Goal: Task Accomplishment & Management: Complete application form

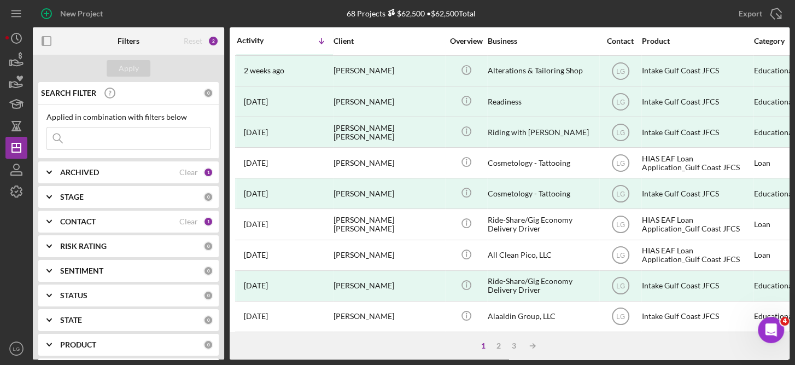
scroll to position [175, 0]
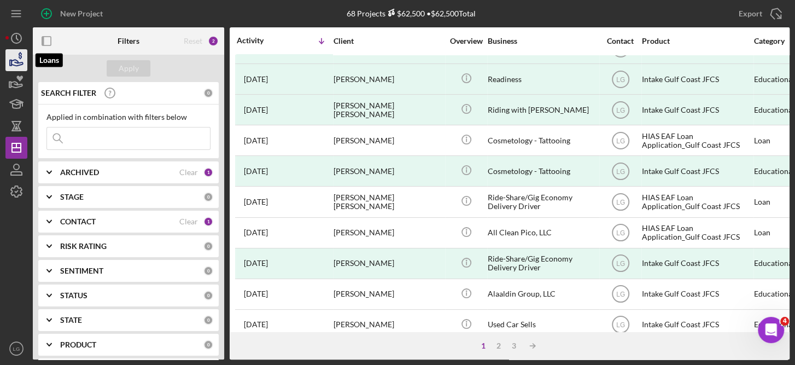
click at [19, 62] on icon "button" at bounding box center [16, 59] width 27 height 27
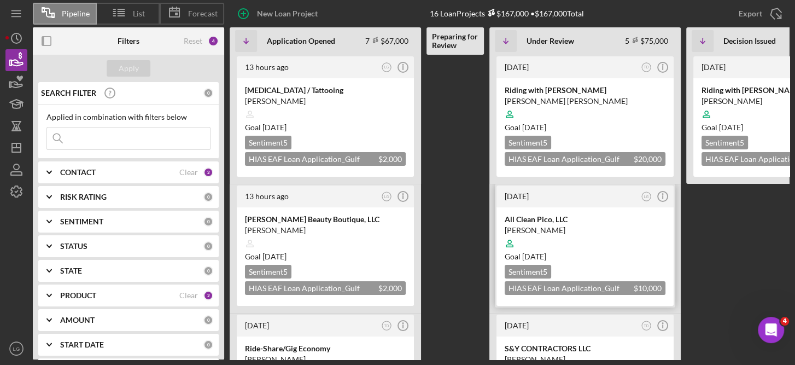
click at [614, 256] on div "Goal [DATE]" at bounding box center [585, 256] width 161 height 11
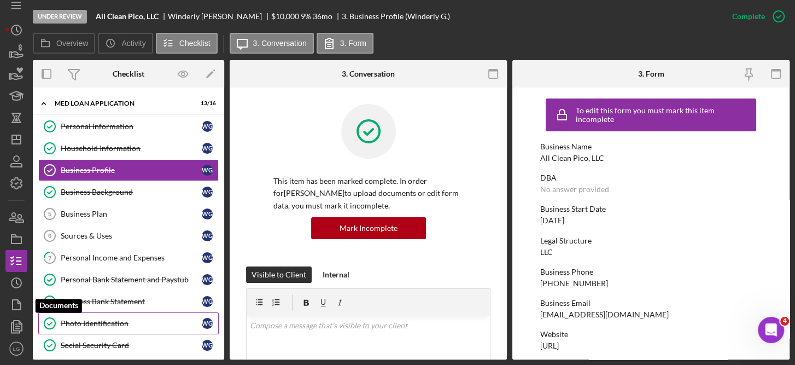
scroll to position [7, 0]
click at [114, 343] on div "Social Security Card" at bounding box center [131, 345] width 141 height 9
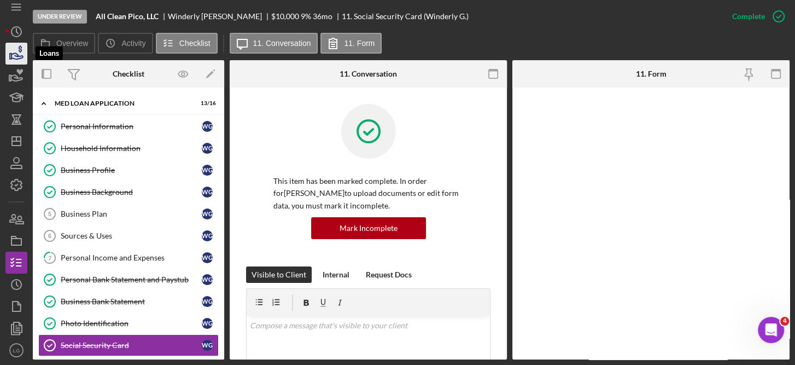
click at [16, 54] on icon "button" at bounding box center [16, 56] width 11 height 6
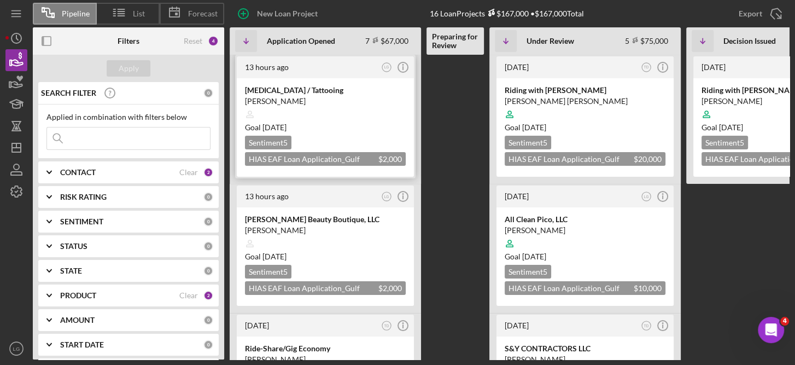
click at [354, 122] on div "Goal [DATE]" at bounding box center [325, 127] width 161 height 11
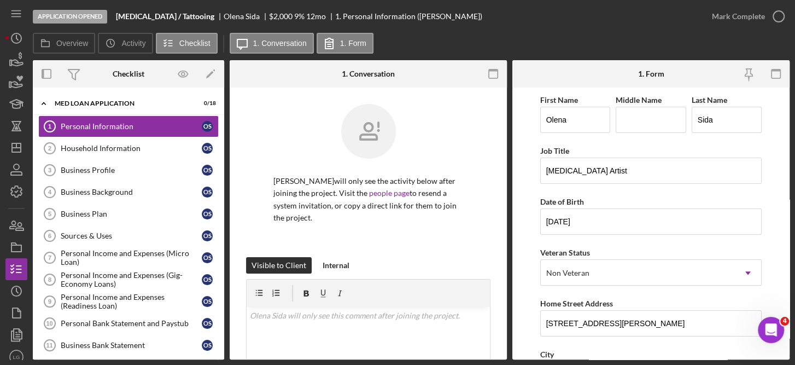
click at [790, 219] on div "Application Opened [MEDICAL_DATA] / Tattooing [PERSON_NAME] $2,000 $2,000 9 % 1…" at bounding box center [397, 182] width 795 height 365
click at [791, 199] on div "Application Opened [MEDICAL_DATA] / Tattooing [PERSON_NAME] $2,000 $2,000 9 % 1…" at bounding box center [397, 182] width 795 height 365
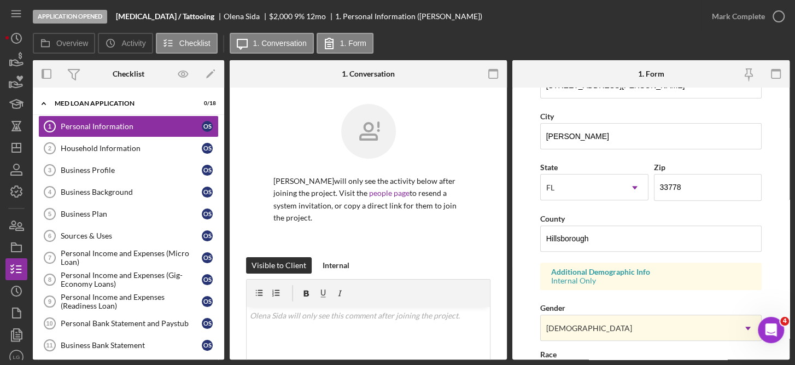
click at [790, 288] on div "Application Opened [MEDICAL_DATA] / Tattooing [PERSON_NAME] $2,000 $2,000 9 % 1…" at bounding box center [397, 182] width 795 height 365
click at [776, 13] on icon "button" at bounding box center [778, 16] width 27 height 27
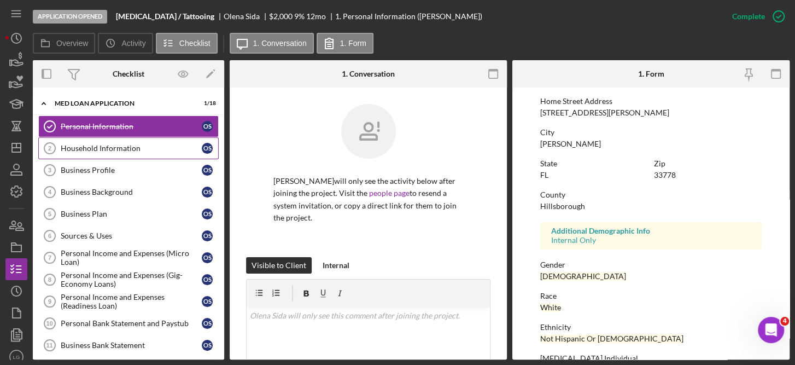
click at [122, 144] on div "Household Information" at bounding box center [131, 148] width 141 height 9
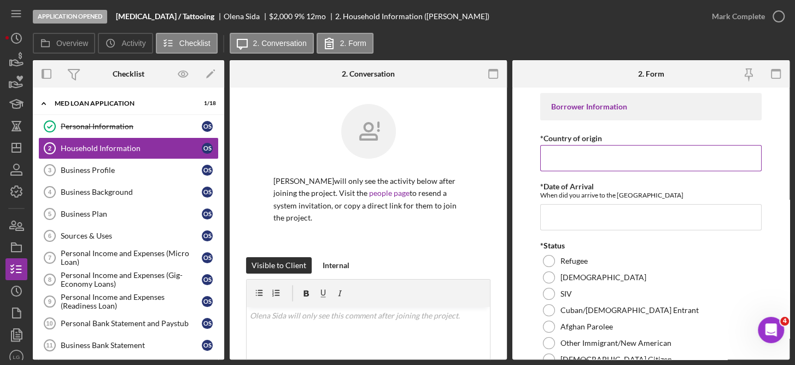
click at [575, 154] on input "*Country of origin" at bounding box center [651, 158] width 222 height 26
type input "[GEOGRAPHIC_DATA]"
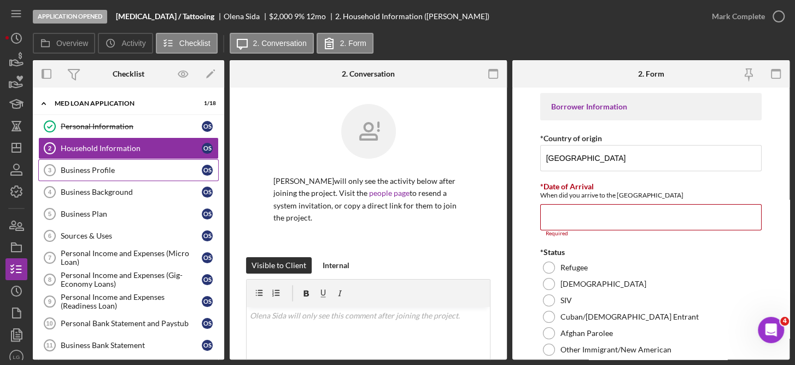
click at [79, 174] on link "Business Profile 3 Business Profile O S" at bounding box center [128, 170] width 180 height 22
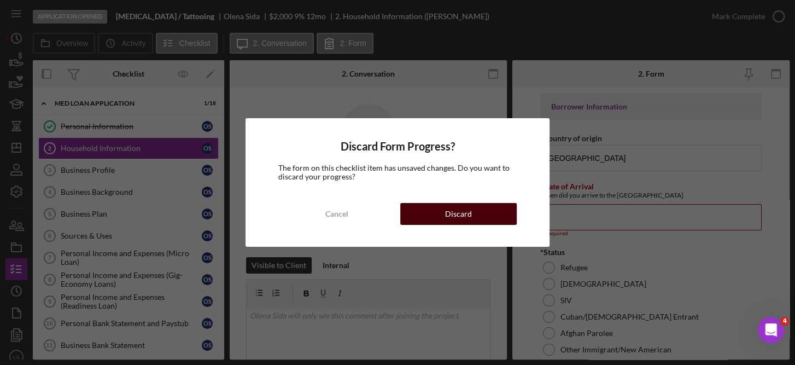
click at [455, 211] on div "Discard" at bounding box center [458, 214] width 27 height 22
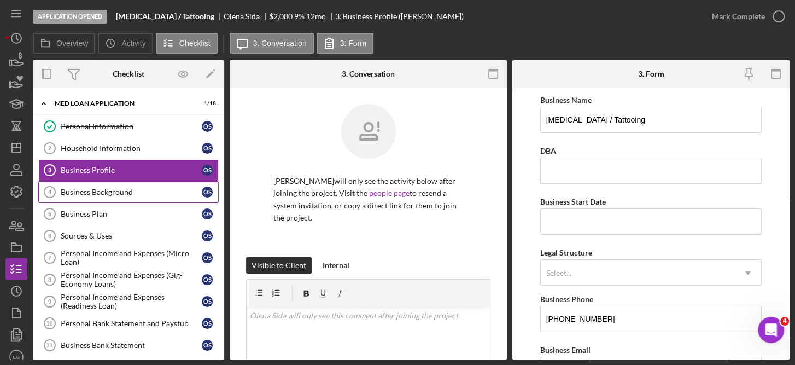
click at [103, 192] on div "Business Background" at bounding box center [131, 192] width 141 height 9
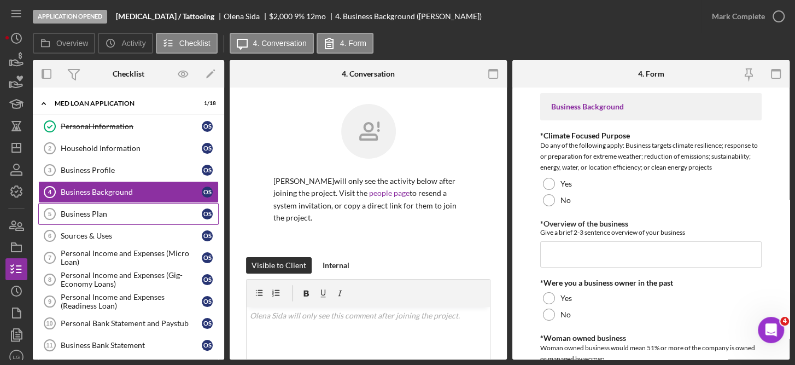
click at [85, 209] on div "Business Plan" at bounding box center [131, 213] width 141 height 9
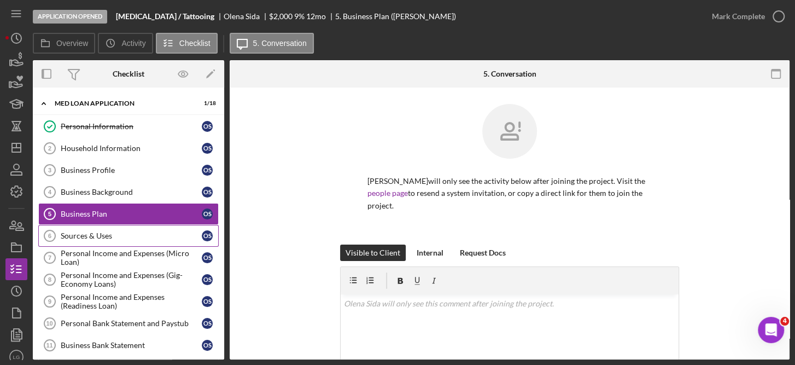
click at [85, 232] on div "Sources & Uses" at bounding box center [131, 235] width 141 height 9
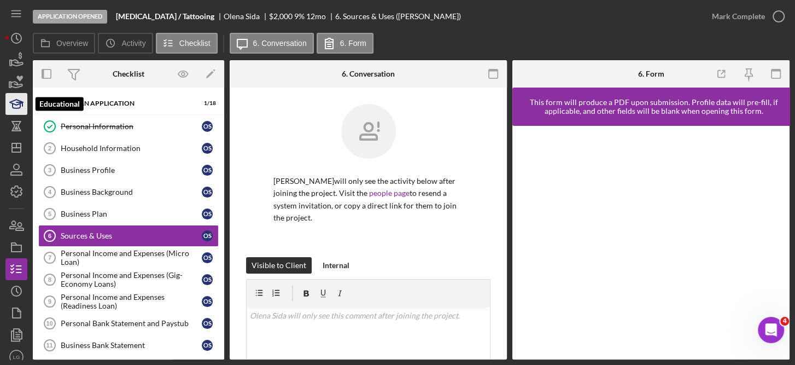
click at [14, 107] on icon "button" at bounding box center [17, 106] width 8 height 4
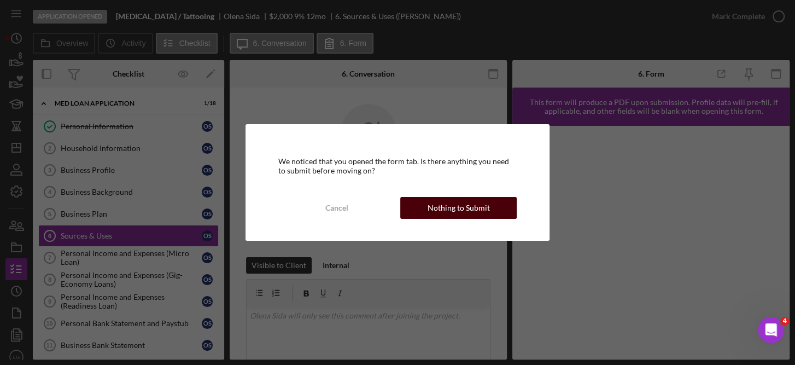
click at [435, 203] on div "Nothing to Submit" at bounding box center [459, 208] width 62 height 22
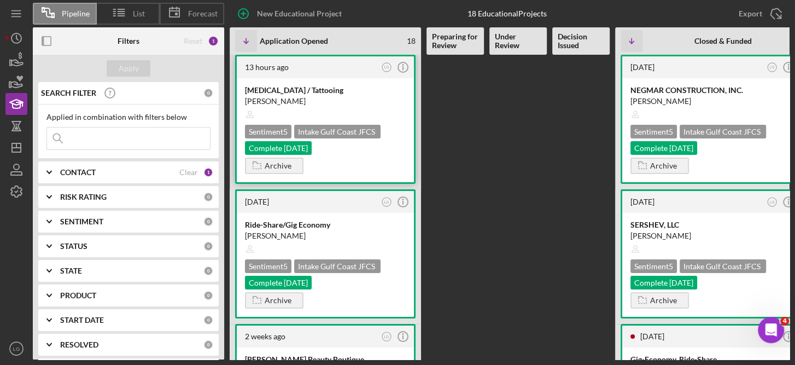
click at [350, 154] on div "Sentiment 5 Intake Gulf Coast JFCS Complete [DATE]" at bounding box center [325, 140] width 161 height 30
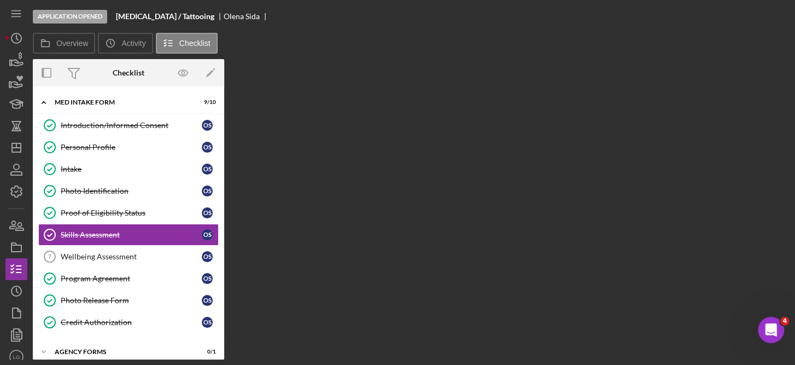
scroll to position [10, 0]
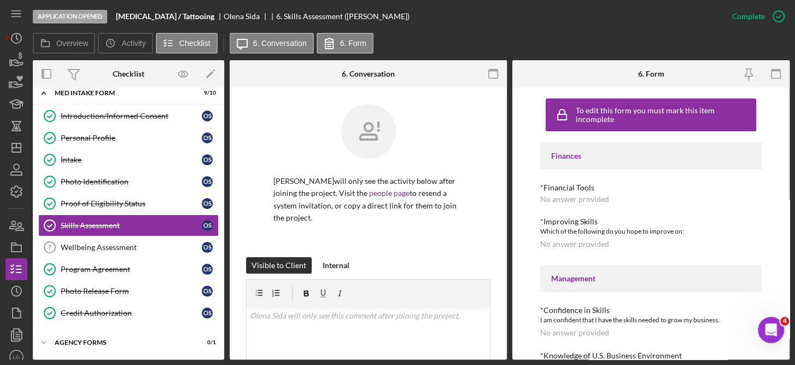
click at [785, 243] on div "To edit this form you must mark this item incomplete Finances *Financial Tools …" at bounding box center [650, 223] width 277 height 272
click at [790, 225] on div "Application Opened [MEDICAL_DATA] / Tattooing [PERSON_NAME] 6. Skills Assessmen…" at bounding box center [397, 182] width 795 height 365
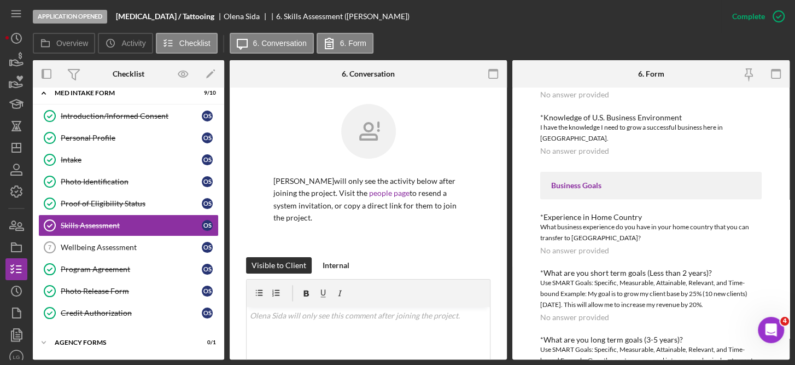
scroll to position [350, 0]
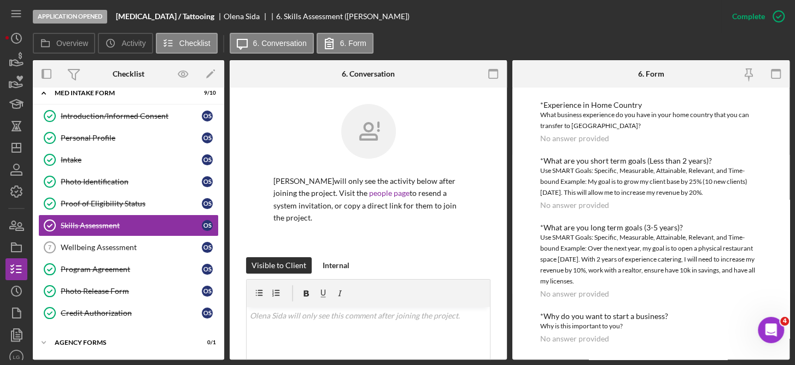
click at [785, 346] on div "To edit this form you must mark this item incomplete Finances *Financial Tools …" at bounding box center [650, 223] width 277 height 272
click at [110, 194] on link "Proof of Eligibility Status Proof of Eligibility Status O S" at bounding box center [128, 203] width 180 height 22
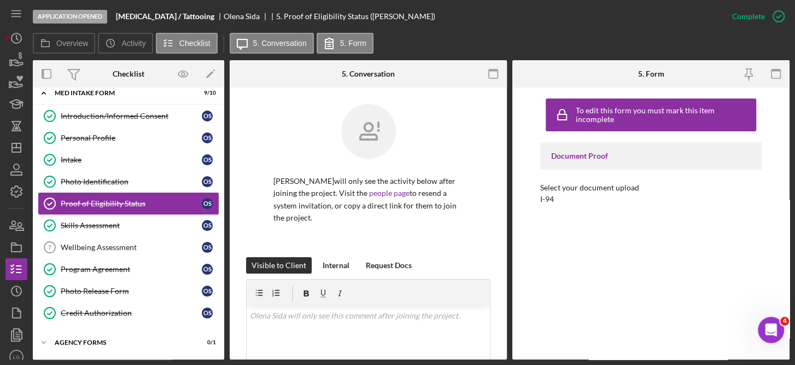
click at [119, 199] on div "Proof of Eligibility Status" at bounding box center [131, 203] width 141 height 9
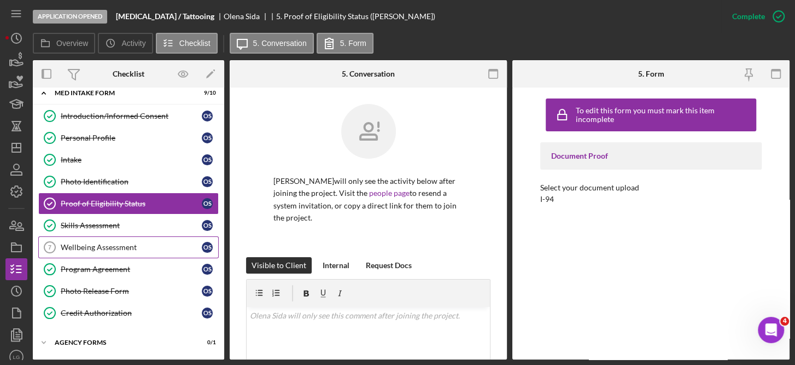
click at [105, 244] on div "Wellbeing Assessment" at bounding box center [131, 247] width 141 height 9
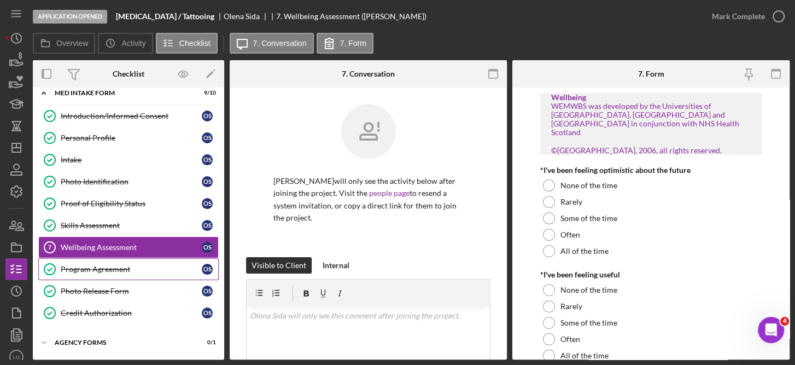
click at [87, 268] on div "Program Agreement" at bounding box center [131, 269] width 141 height 9
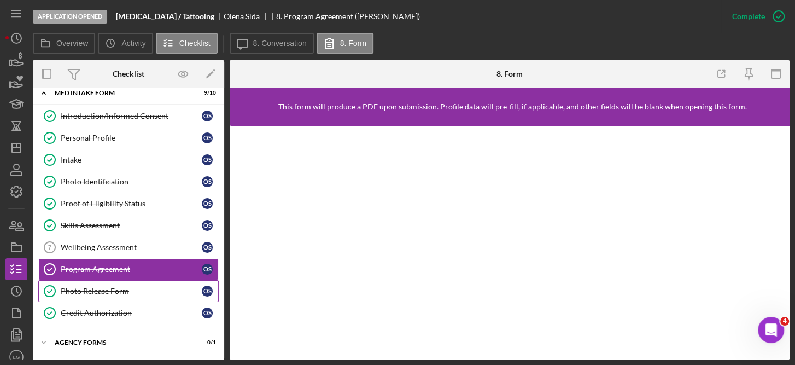
click at [102, 288] on div "Photo Release Form" at bounding box center [131, 291] width 141 height 9
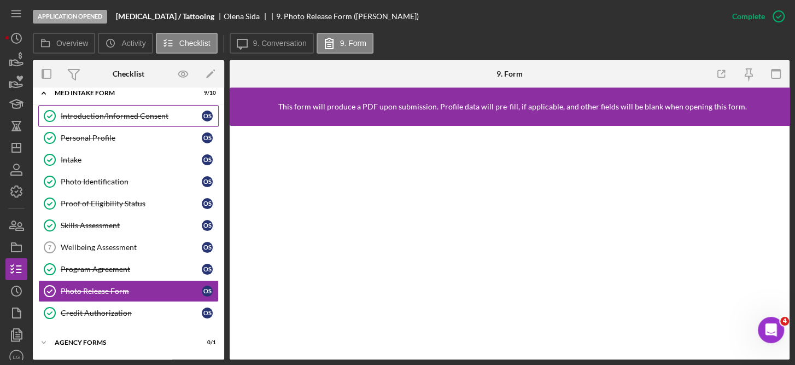
click at [126, 114] on div "Introduction/Informed Consent" at bounding box center [131, 116] width 141 height 9
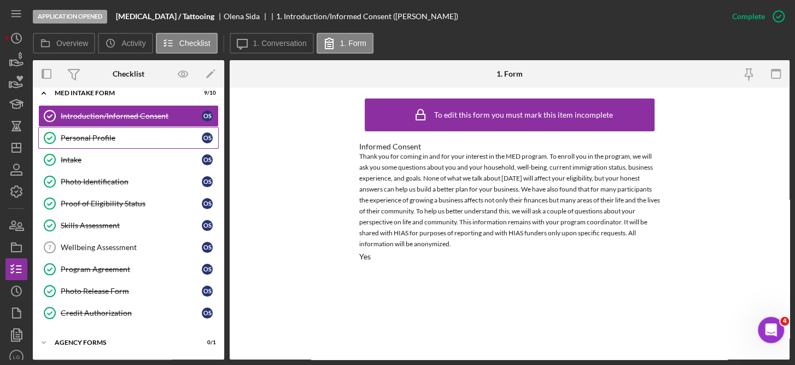
click at [97, 133] on div "Personal Profile" at bounding box center [131, 137] width 141 height 9
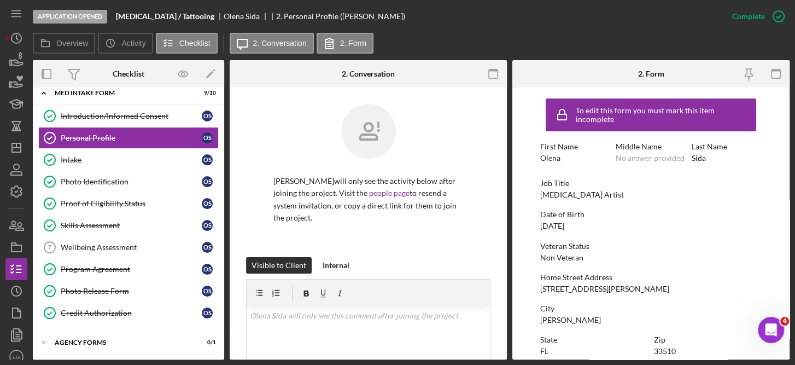
click at [789, 252] on div "Application Opened [MEDICAL_DATA] / Tattooing [PERSON_NAME] 2. Personal Profile…" at bounding box center [397, 182] width 795 height 365
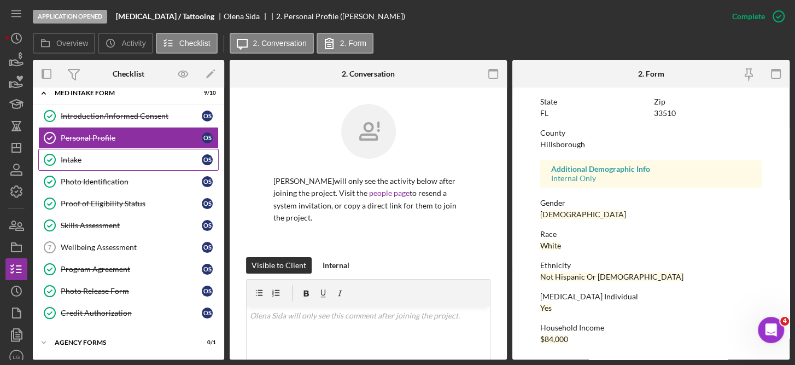
click at [108, 166] on link "Intake Intake O S" at bounding box center [128, 160] width 180 height 22
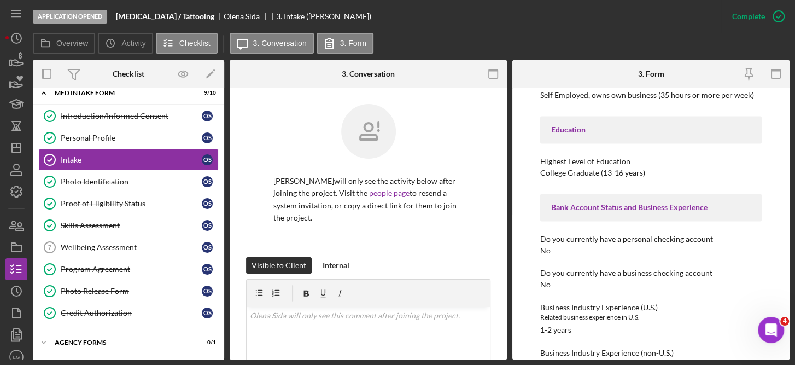
scroll to position [1148, 0]
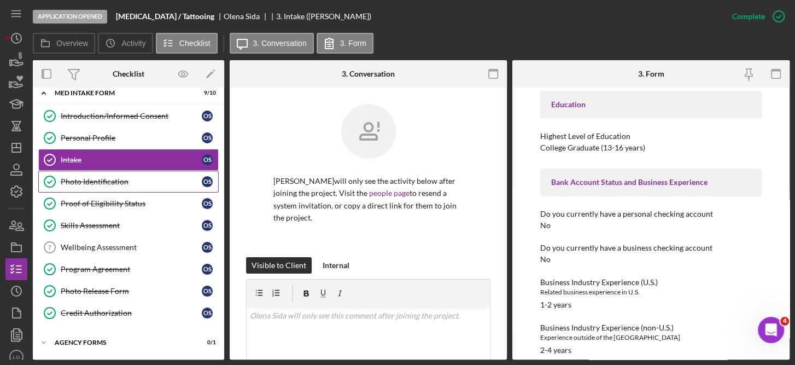
click at [119, 177] on div "Photo Identification" at bounding box center [131, 181] width 141 height 9
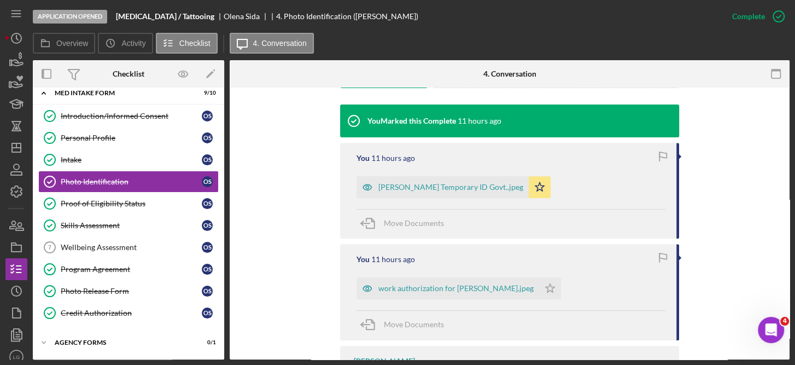
scroll to position [340, 0]
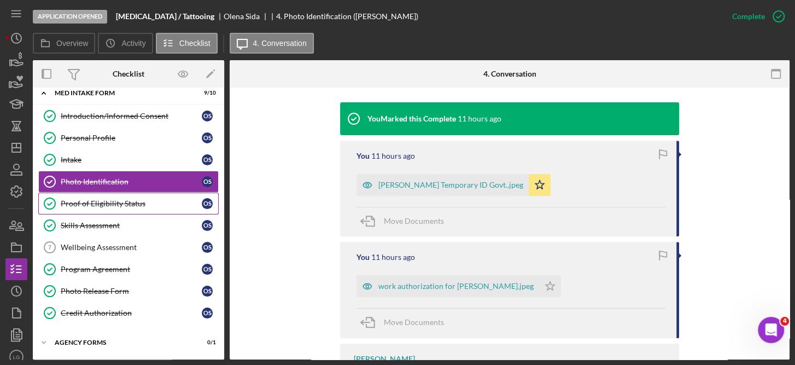
click at [142, 204] on div "Proof of Eligibility Status" at bounding box center [131, 203] width 141 height 9
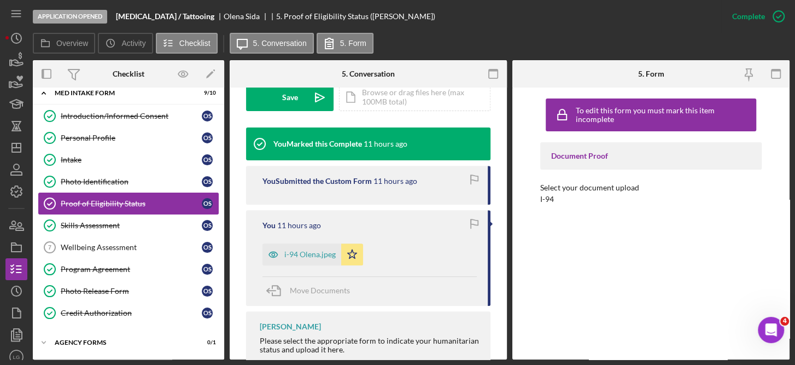
scroll to position [329, 0]
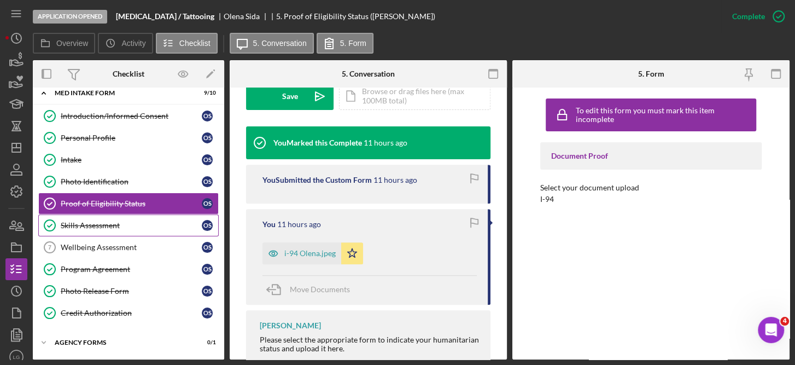
click at [126, 229] on link "Skills Assessment Skills Assessment O S" at bounding box center [128, 225] width 180 height 22
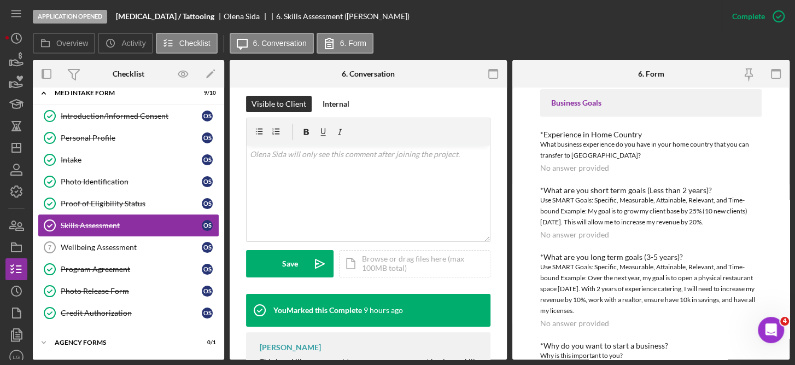
scroll to position [350, 0]
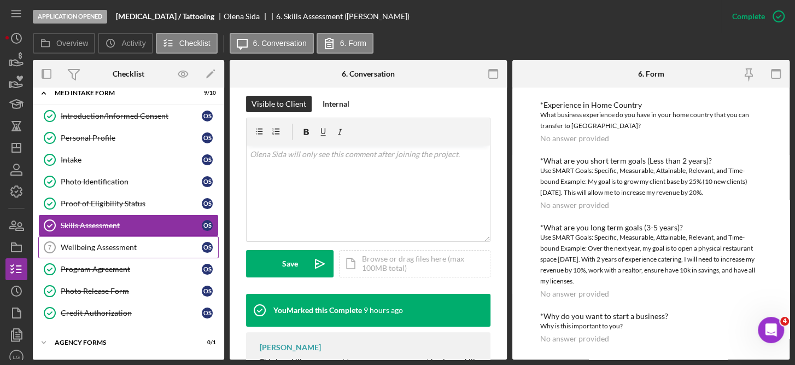
click at [143, 250] on link "Wellbeing Assessment 7 Wellbeing Assessment O S" at bounding box center [128, 247] width 180 height 22
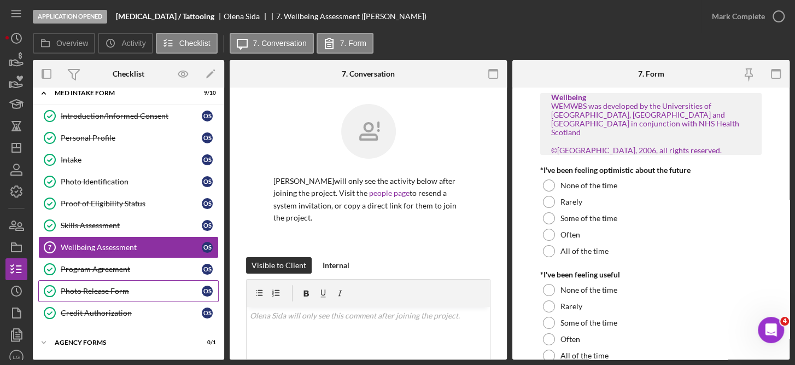
click at [144, 293] on link "Photo Release Form Photo Release Form O S" at bounding box center [128, 291] width 180 height 22
